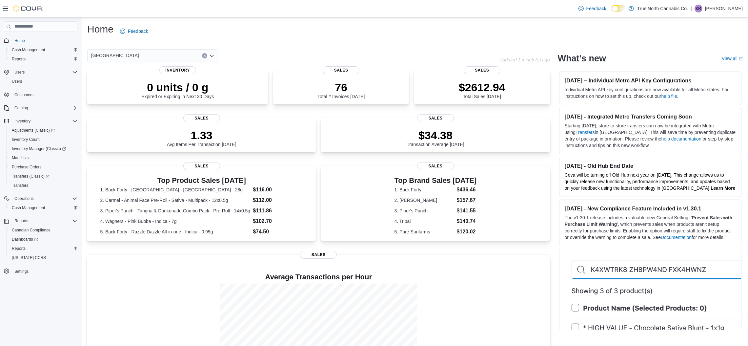
click at [717, 10] on p "[PERSON_NAME]" at bounding box center [724, 9] width 38 height 8
click at [699, 63] on span "Sign Out" at bounding box center [701, 65] width 18 height 7
